Goal: Find specific page/section: Find specific page/section

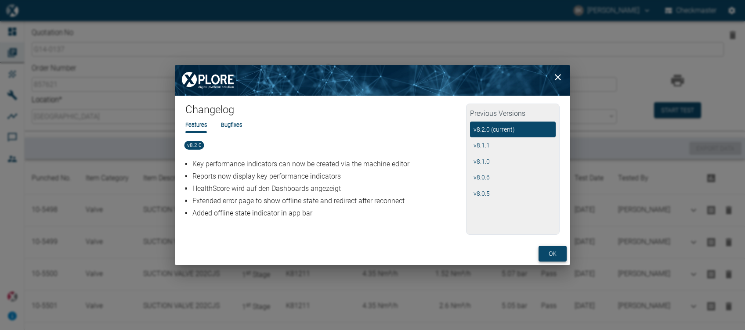
click at [553, 251] on button "ok" at bounding box center [552, 254] width 28 height 16
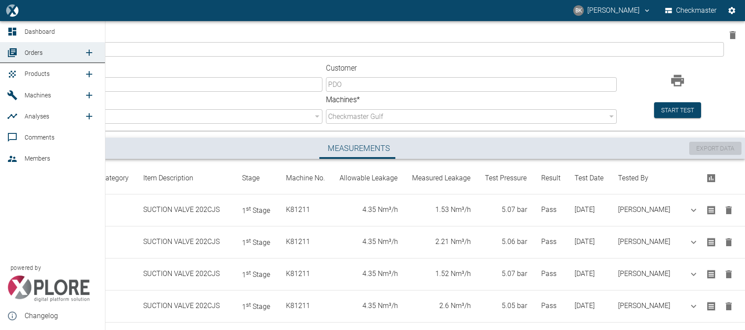
click at [55, 32] on span "Dashboard" at bounding box center [61, 31] width 73 height 11
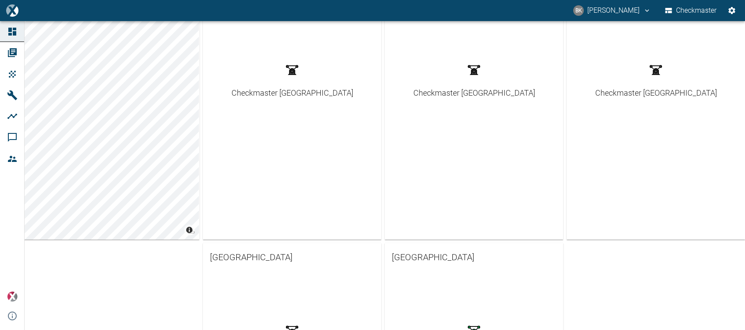
scroll to position [19, 0]
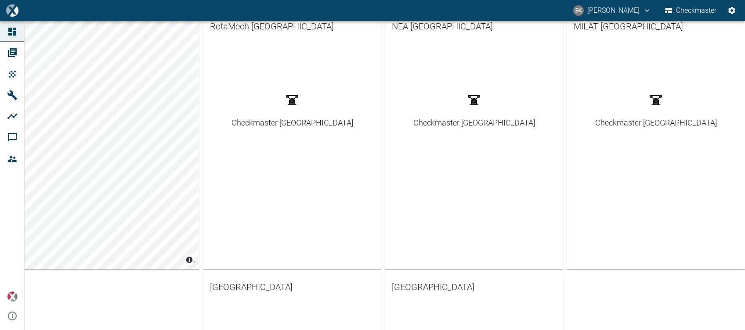
click at [469, 98] on icon "button" at bounding box center [474, 100] width 10 height 9
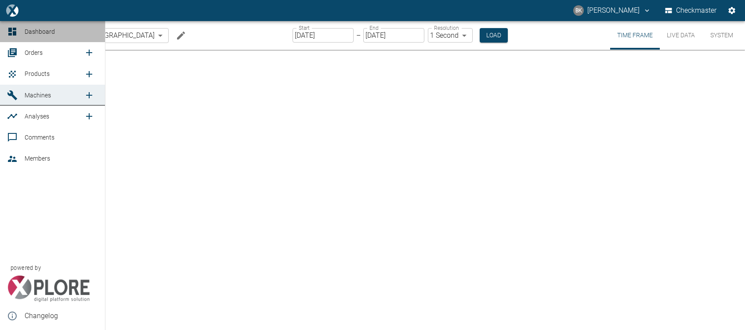
click at [35, 32] on span "Dashboard" at bounding box center [40, 31] width 30 height 7
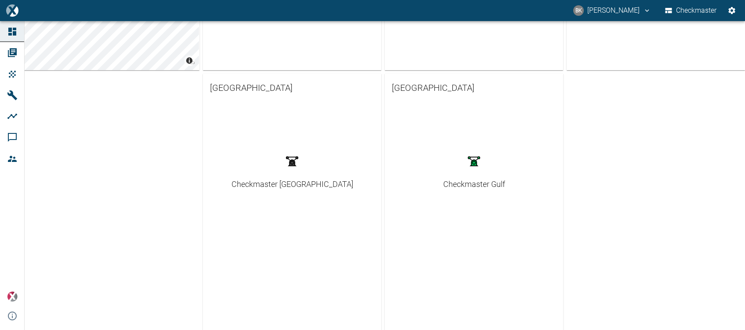
scroll to position [220, 0]
click at [457, 186] on div "Checkmaster Gulf" at bounding box center [474, 183] width 62 height 12
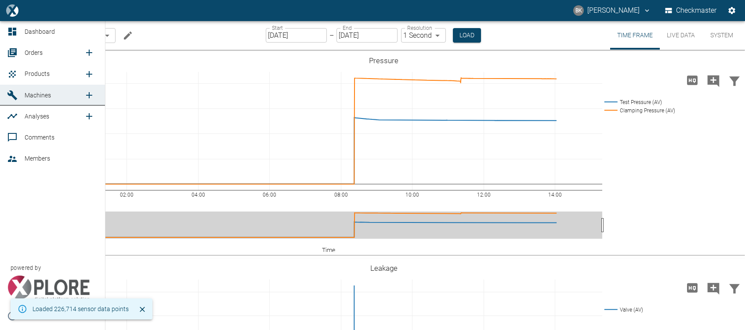
click at [30, 53] on span "Orders" at bounding box center [34, 52] width 18 height 7
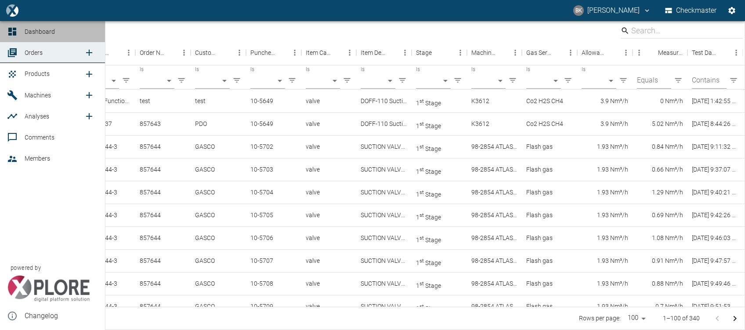
click at [18, 33] on div at bounding box center [13, 31] width 13 height 11
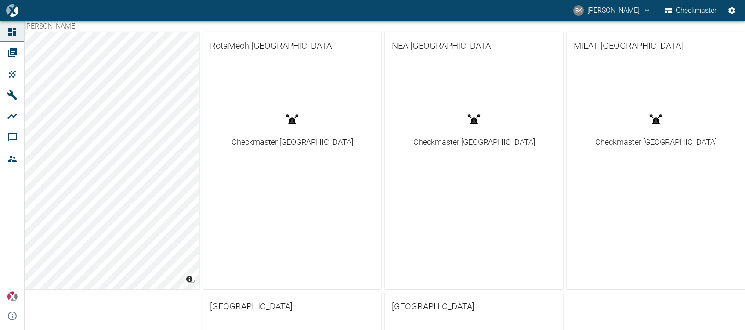
click at [480, 152] on div "Checkmaster [GEOGRAPHIC_DATA]" at bounding box center [474, 109] width 178 height 99
click at [480, 144] on div "Checkmaster [GEOGRAPHIC_DATA]" at bounding box center [474, 142] width 122 height 12
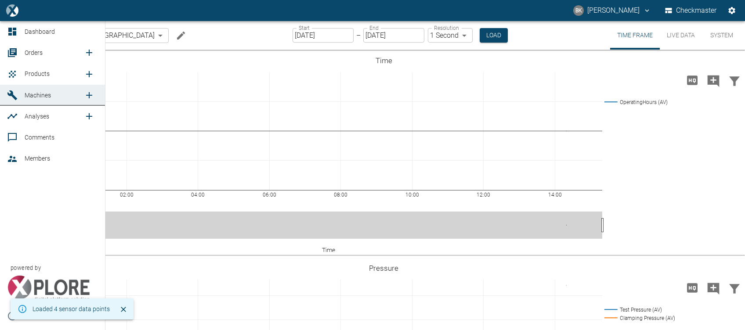
click at [28, 53] on span "Orders" at bounding box center [34, 52] width 18 height 7
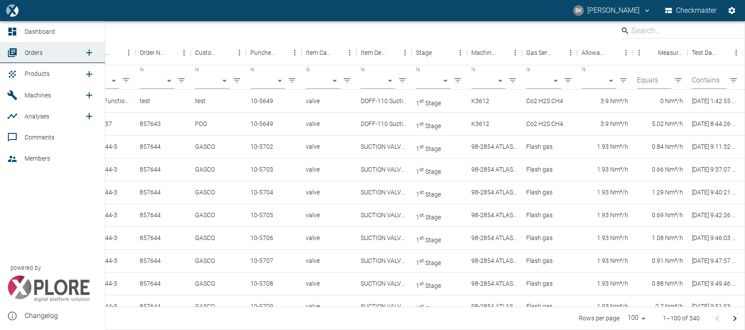
click at [27, 32] on span "Dashboard" at bounding box center [40, 31] width 30 height 7
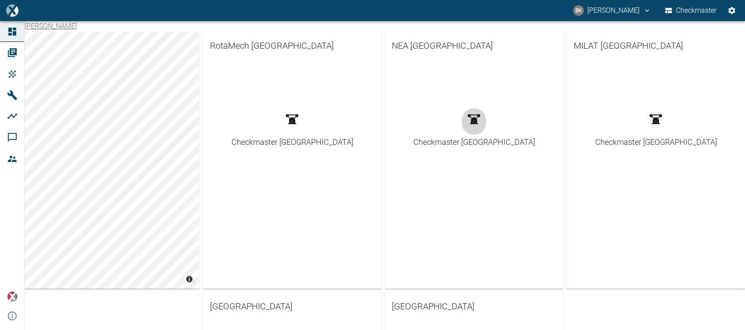
click at [465, 125] on icon "button" at bounding box center [474, 120] width 18 height 18
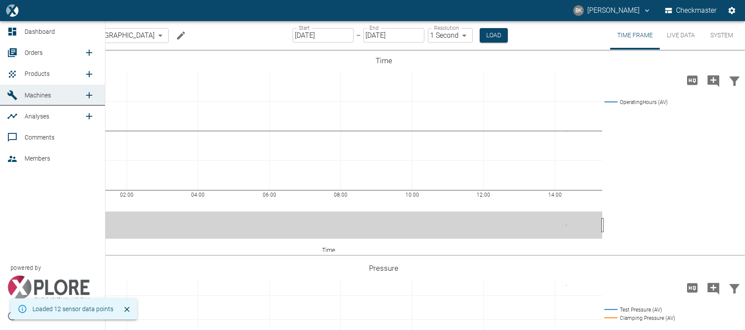
click at [30, 57] on span "Orders" at bounding box center [54, 52] width 59 height 11
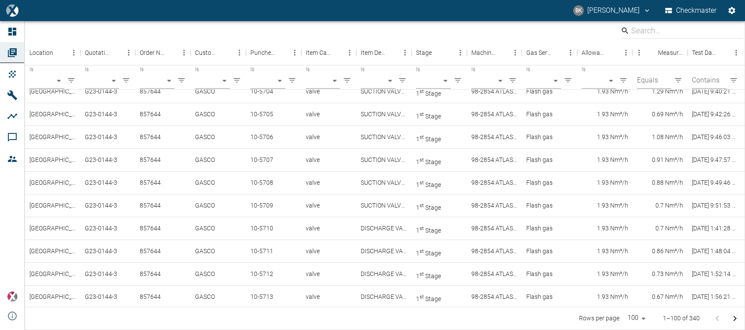
scroll to position [67, 0]
